Goal: Transaction & Acquisition: Purchase product/service

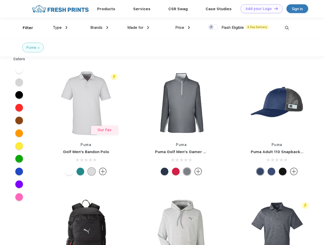
click at [259, 9] on link "Add your Logo Design Tool" at bounding box center [261, 8] width 42 height 9
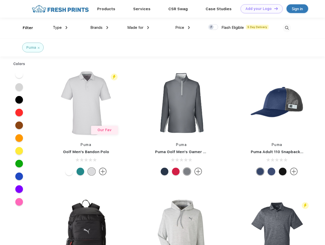
click at [0, 0] on div "Design Tool" at bounding box center [0, 0] width 0 height 0
click at [273, 8] on link "Add your Logo Design Tool" at bounding box center [261, 8] width 42 height 9
click at [24, 28] on div "Filter" at bounding box center [28, 28] width 10 height 6
click at [60, 28] on span "Type" at bounding box center [57, 27] width 9 height 5
click at [99, 28] on span "Brands" at bounding box center [96, 27] width 12 height 5
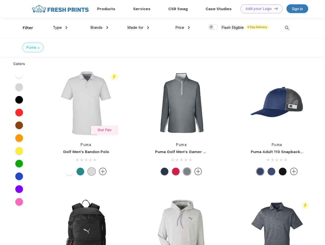
click at [138, 28] on span "Made for" at bounding box center [135, 27] width 16 height 5
click at [182, 28] on span "Price" at bounding box center [179, 27] width 9 height 5
click at [213, 27] on div at bounding box center [213, 27] width 10 height 6
click at [211, 27] on input "checkbox" at bounding box center [209, 25] width 3 height 3
click at [286, 28] on img at bounding box center [286, 28] width 8 height 8
